Goal: Check status

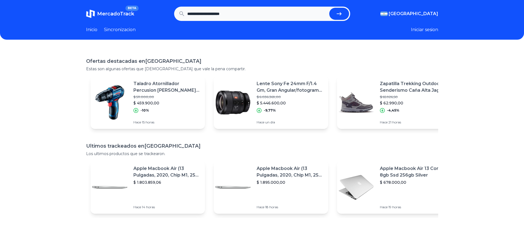
type input "**********"
click at [329, 8] on button "submit" at bounding box center [339, 14] width 20 height 12
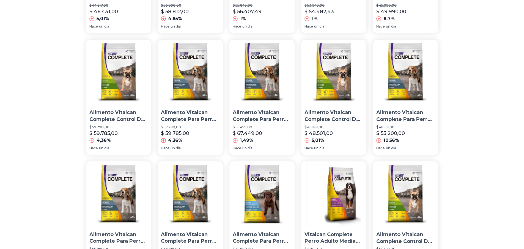
scroll to position [275, 0]
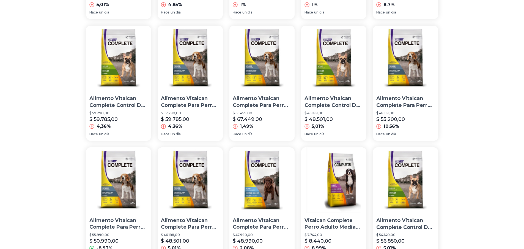
click at [44, 96] on div "Alimento Vitalcan Complete Para Perro Cachorro De Raza Mediana/grande Sabor Mix…" at bounding box center [262, 35] width 524 height 524
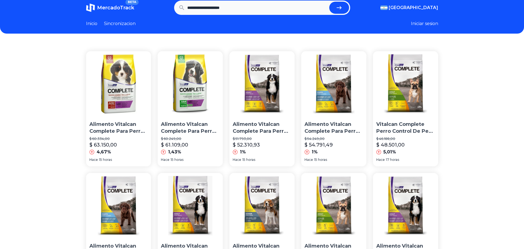
scroll to position [0, 0]
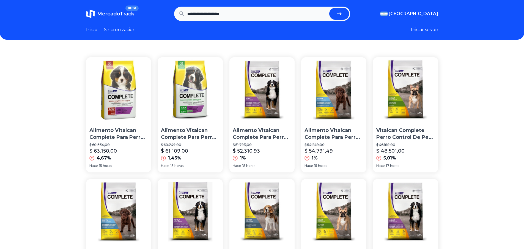
click at [247, 17] on input "**********" at bounding box center [257, 14] width 140 height 12
paste input "**********"
click at [329, 8] on button "submit" at bounding box center [339, 14] width 20 height 12
type input "**********"
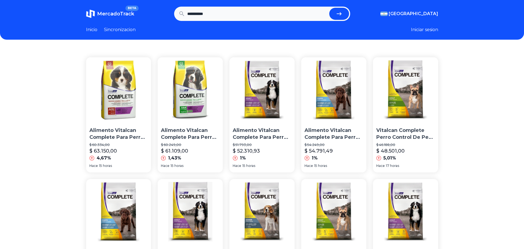
scroll to position [0, 0]
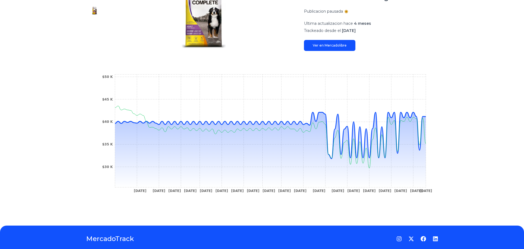
scroll to position [34, 0]
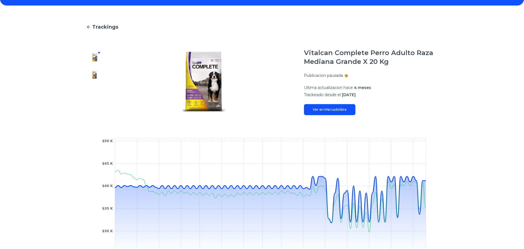
drag, startPoint x: 307, startPoint y: 44, endPoint x: 460, endPoint y: 94, distance: 161.5
click at [461, 93] on div "Trackings Vitalcan Complete Perro Adulto Raza Mediana Grande X 20 Kg Publicacio…" at bounding box center [262, 147] width 524 height 266
click at [457, 98] on div "Trackings Vitalcan Complete Perro Adulto Raza Mediana Grande X 20 Kg Publicacio…" at bounding box center [262, 147] width 524 height 266
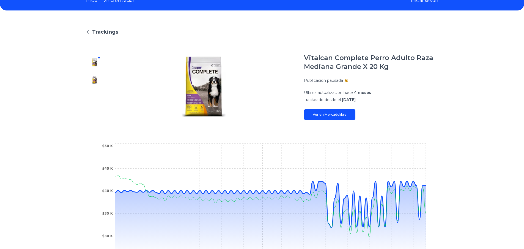
scroll to position [7, 0]
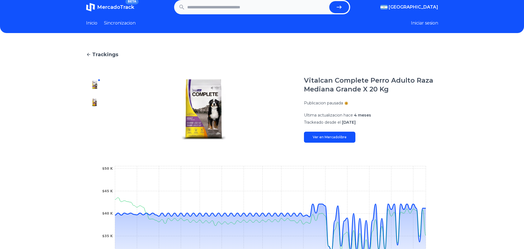
click at [441, 128] on div "Trackings Vitalcan Complete Perro Adulto Raza Mediana Grande X 20 Kg Publicacio…" at bounding box center [262, 175] width 524 height 266
drag, startPoint x: 421, startPoint y: 122, endPoint x: 405, endPoint y: 90, distance: 35.1
click at [407, 94] on div "Vitalcan Complete Perro Adulto Raza Mediana Grande X 20 Kg Publicacion pausada …" at bounding box center [371, 109] width 134 height 67
click at [392, 67] on main "Trackings Vitalcan Complete Perro Adulto Raza Mediana Grande X 20 Kg Publicacio…" at bounding box center [262, 175] width 352 height 249
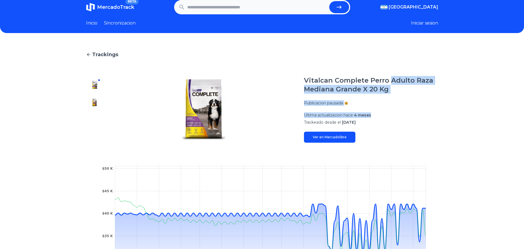
drag, startPoint x: 392, startPoint y: 67, endPoint x: 416, endPoint y: 116, distance: 53.6
click at [416, 115] on main "Trackings Vitalcan Complete Perro Adulto Raza Mediana Grande X 20 Kg Publicacio…" at bounding box center [262, 175] width 352 height 249
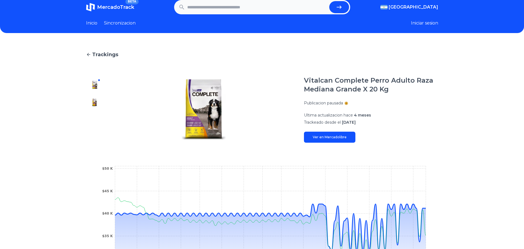
click at [416, 120] on p "Trackeado desde el [DATE]" at bounding box center [371, 122] width 134 height 6
click at [348, 104] on div "Publicacion pausada" at bounding box center [371, 103] width 134 height 6
click at [96, 104] on img at bounding box center [94, 102] width 9 height 9
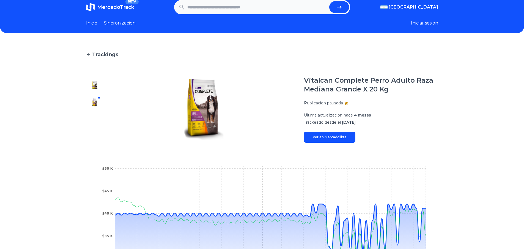
click at [101, 82] on div at bounding box center [95, 109] width 18 height 67
click at [421, 138] on div "Vitalcan Complete Perro Adulto Raza Mediana Grande X 20 Kg Publicacion pausada …" at bounding box center [371, 109] width 134 height 67
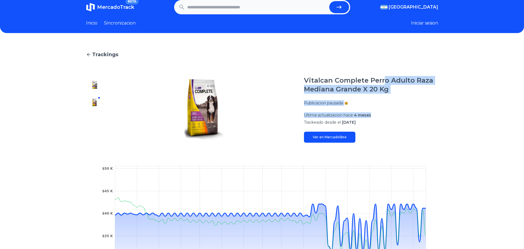
drag, startPoint x: 386, startPoint y: 68, endPoint x: 415, endPoint y: 115, distance: 55.0
click at [416, 111] on main "Trackings Vitalcan Complete Perro Adulto Raza Mediana Grande X 20 Kg Publicacio…" at bounding box center [262, 175] width 352 height 249
drag, startPoint x: 411, startPoint y: 130, endPoint x: 375, endPoint y: 64, distance: 75.0
click at [375, 64] on main "Trackings Vitalcan Complete Perro Adulto Raza Mediana Grande X 20 Kg Publicacio…" at bounding box center [262, 175] width 352 height 249
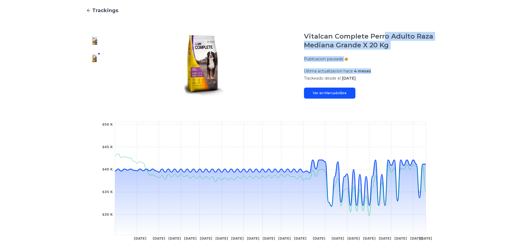
scroll to position [117, 0]
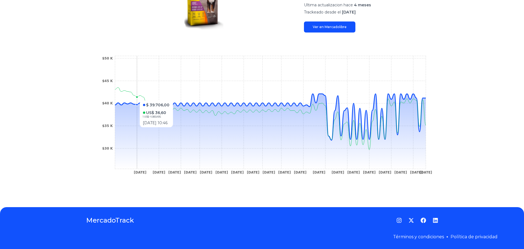
click at [138, 98] on circle at bounding box center [137, 97] width 2 height 2
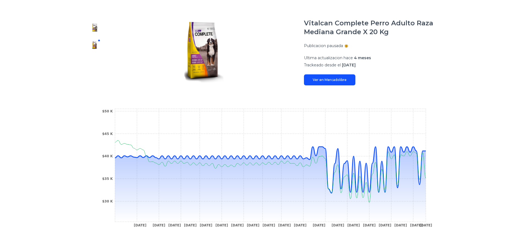
scroll to position [62, 0]
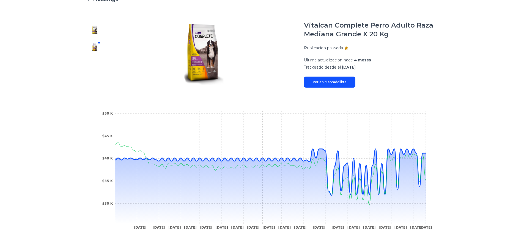
click at [469, 193] on div "Trackings Vitalcan Complete Perro Adulto Raza Mediana Grande X 20 Kg Publicacio…" at bounding box center [262, 120] width 524 height 266
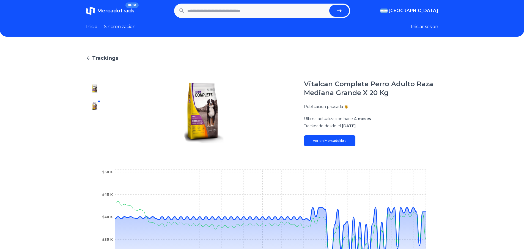
scroll to position [0, 0]
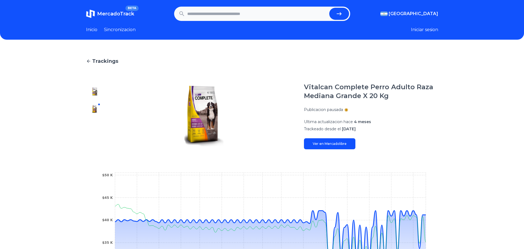
click at [410, 122] on p "Ultima actualizacion hace 4 meses" at bounding box center [371, 122] width 134 height 6
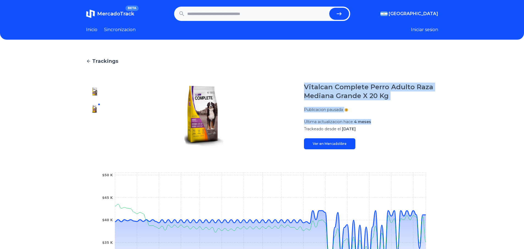
drag, startPoint x: 324, startPoint y: 84, endPoint x: 304, endPoint y: 74, distance: 22.3
click at [304, 74] on main "Trackings Vitalcan Complete Perro Adulto Raza Mediana Grande X 20 Kg Publicacio…" at bounding box center [262, 181] width 352 height 249
click at [314, 82] on main "Trackings Vitalcan Complete Perro Adulto Raza Mediana Grande X 20 Kg Publicacio…" at bounding box center [262, 181] width 352 height 249
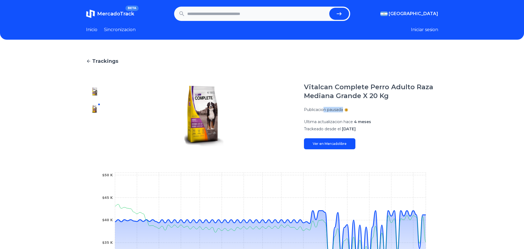
drag, startPoint x: 355, startPoint y: 111, endPoint x: 325, endPoint y: 109, distance: 30.3
click at [325, 109] on div "Publicacion pausada" at bounding box center [371, 110] width 134 height 6
click at [325, 109] on p "Publicacion pausada" at bounding box center [323, 110] width 39 height 6
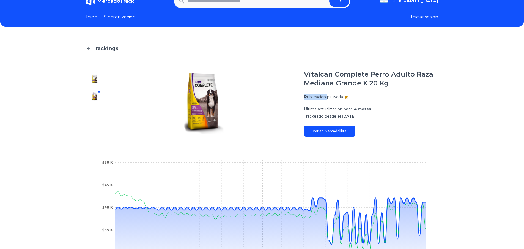
scroll to position [117, 0]
